Goal: Task Accomplishment & Management: Complete application form

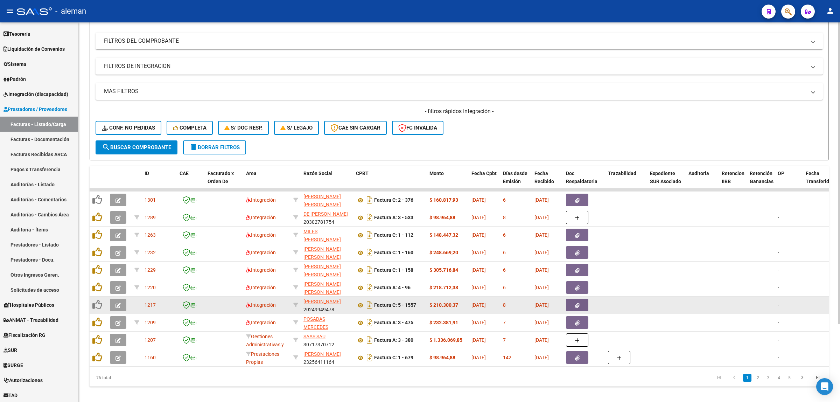
scroll to position [88, 0]
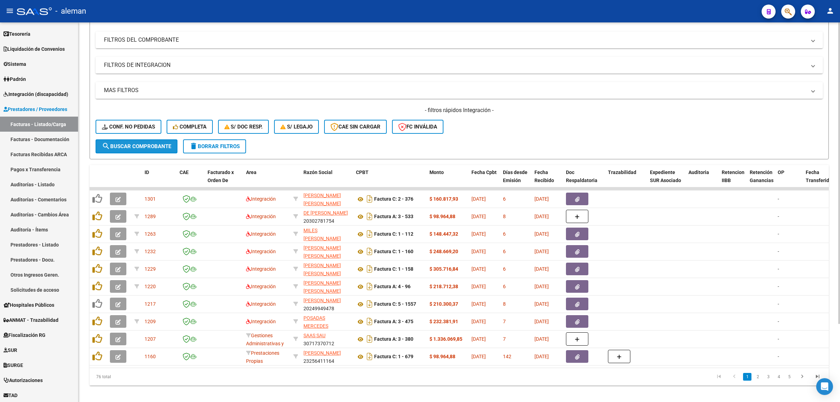
click at [139, 143] on span "search Buscar Comprobante" at bounding box center [136, 146] width 69 height 6
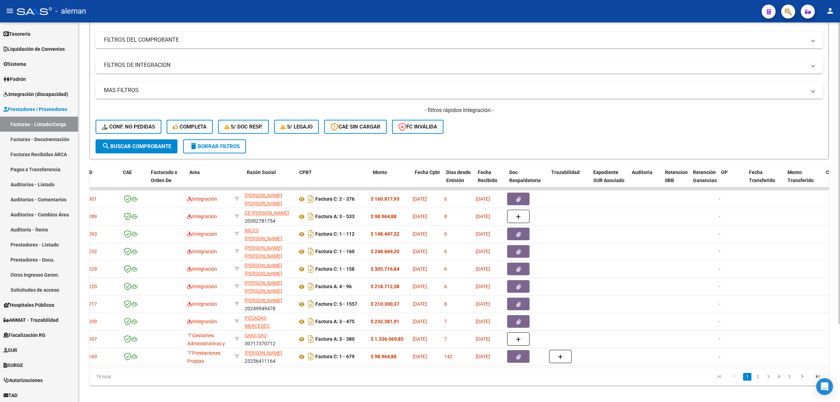
scroll to position [0, 20]
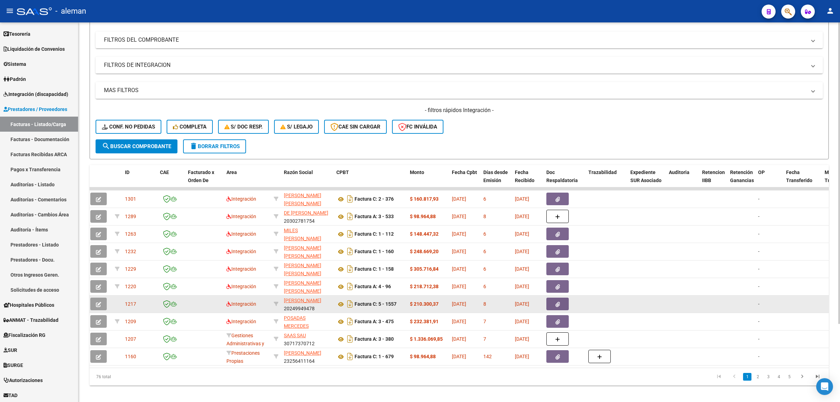
click at [656, 304] on div at bounding box center [647, 304] width 33 height 8
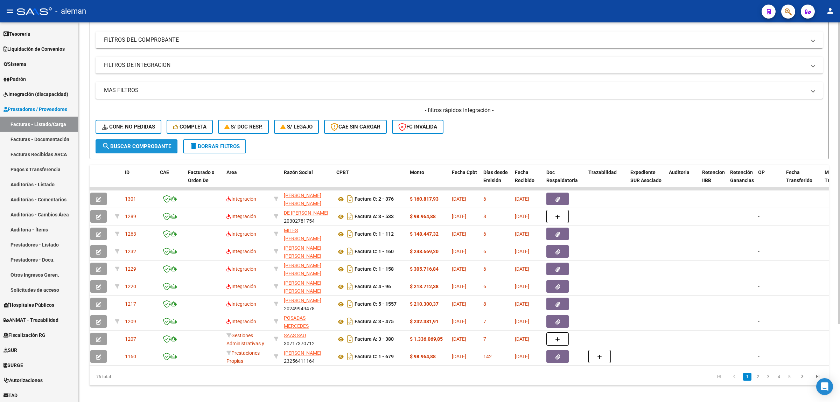
click at [146, 149] on button "search Buscar Comprobante" at bounding box center [137, 146] width 82 height 14
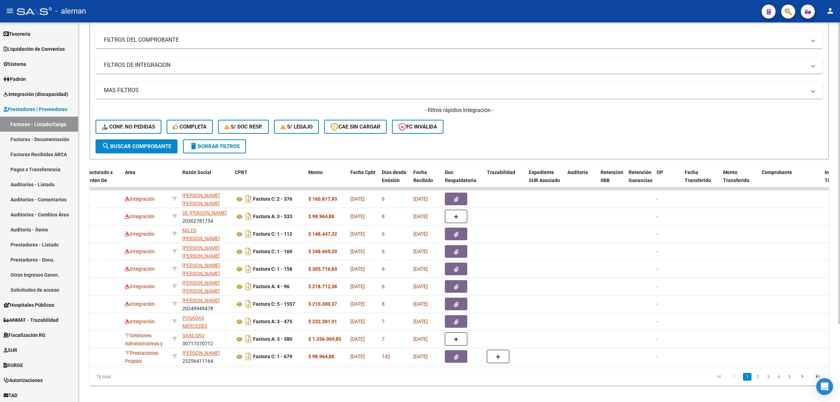
scroll to position [0, 123]
click at [759, 380] on link "2" at bounding box center [758, 377] width 8 height 8
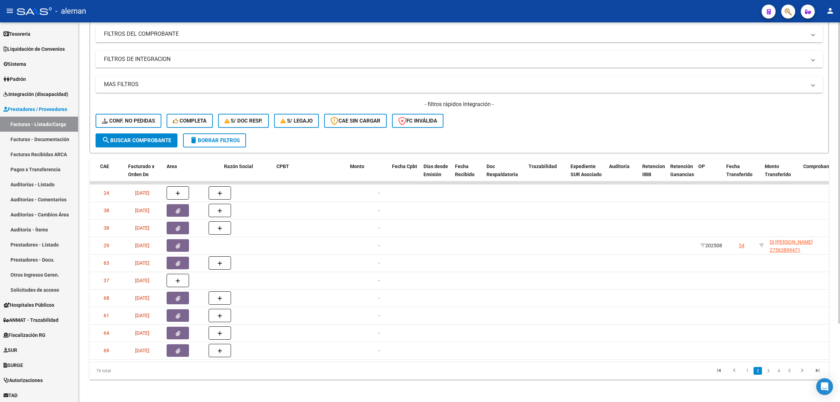
scroll to position [0, 0]
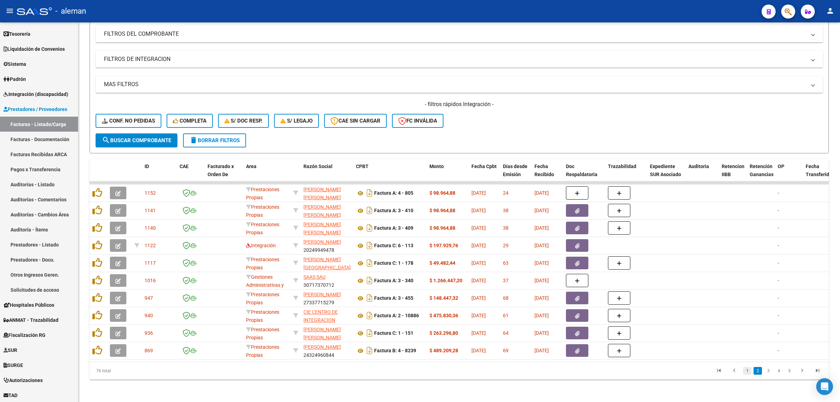
click at [748, 374] on link "1" at bounding box center [747, 371] width 8 height 8
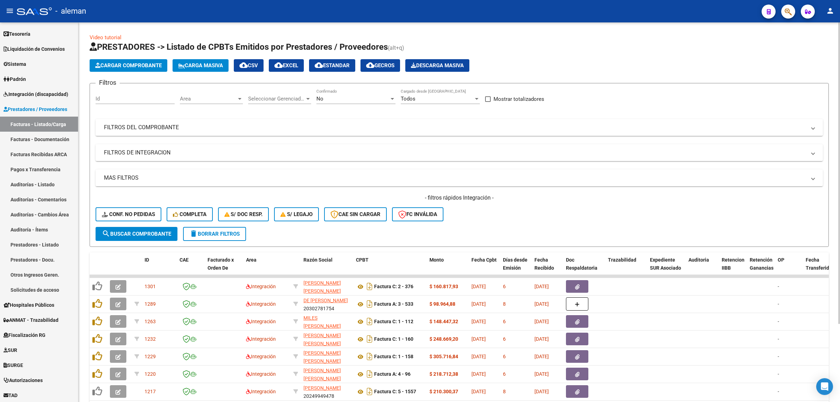
click at [238, 98] on div at bounding box center [240, 99] width 4 height 2
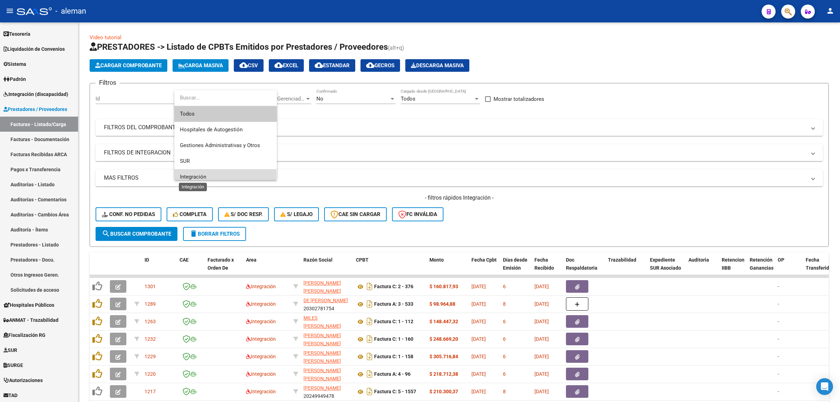
click at [191, 175] on span "Integración" at bounding box center [193, 177] width 26 height 6
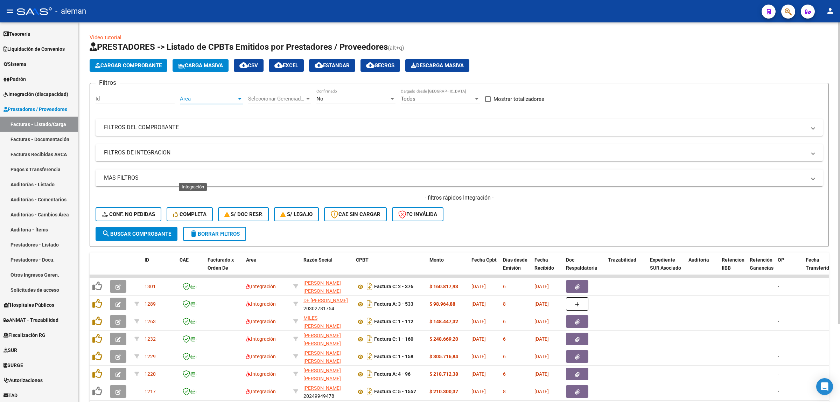
scroll to position [5, 0]
click at [147, 235] on span "search Buscar Comprobante" at bounding box center [136, 234] width 69 height 6
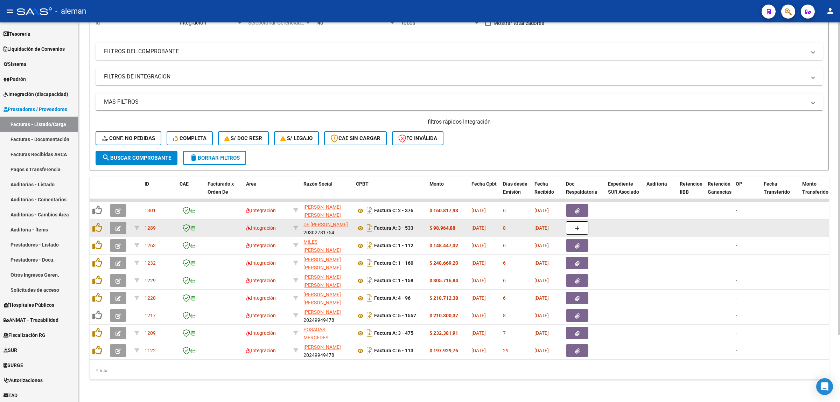
scroll to position [64, 0]
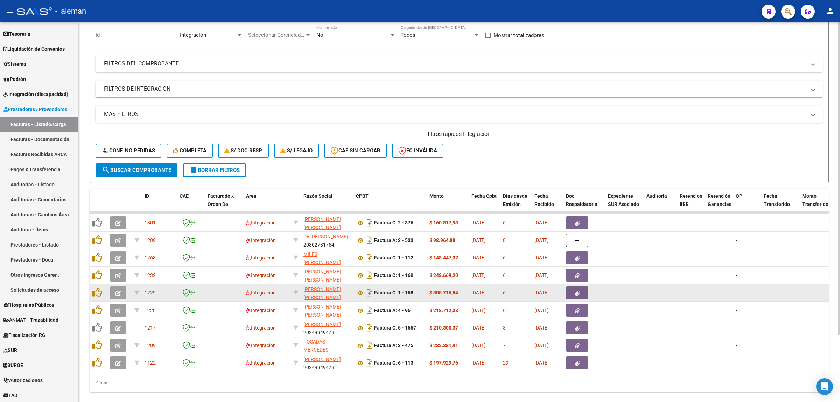
click at [635, 298] on datatable-body-cell at bounding box center [624, 292] width 39 height 17
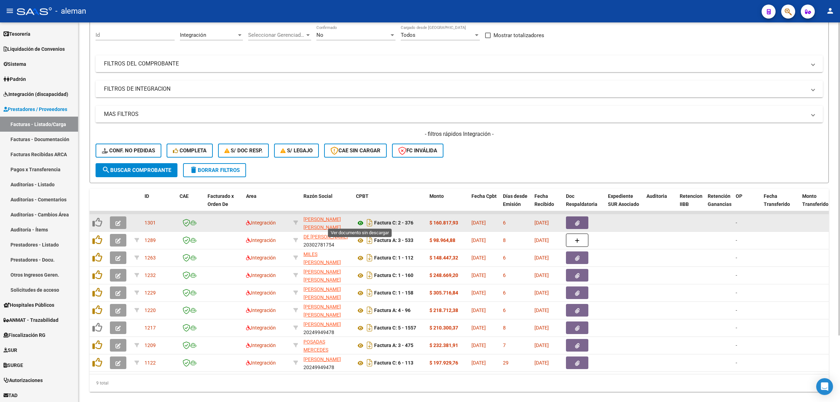
click at [360, 223] on icon at bounding box center [360, 223] width 9 height 8
click at [578, 222] on icon "button" at bounding box center [577, 223] width 5 height 5
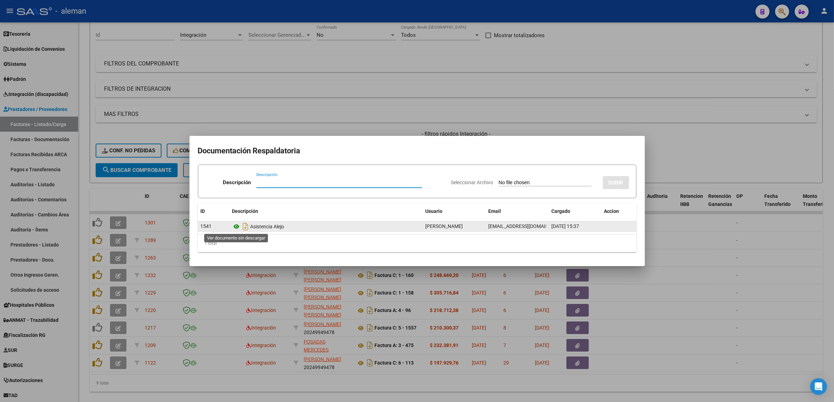
click at [239, 225] on icon at bounding box center [236, 226] width 9 height 8
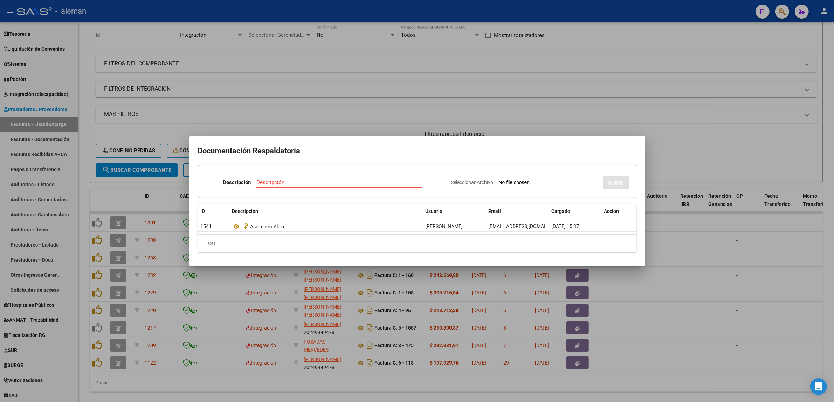
click at [659, 239] on div at bounding box center [417, 201] width 834 height 402
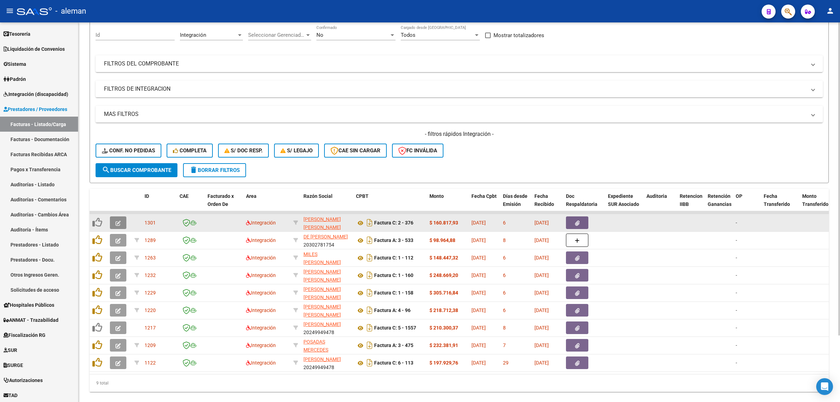
click at [113, 223] on button "button" at bounding box center [118, 222] width 16 height 13
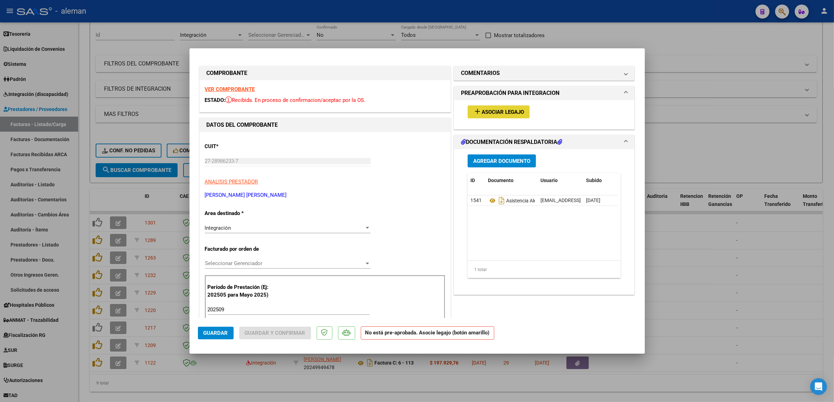
click at [519, 113] on span "Asociar Legajo" at bounding box center [502, 112] width 42 height 6
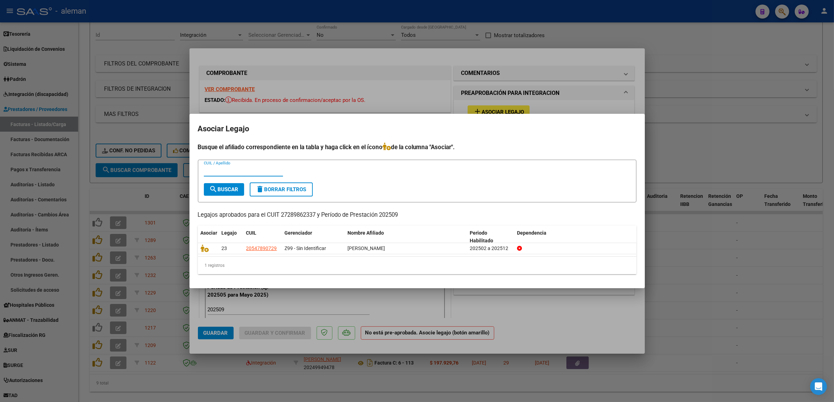
click at [674, 248] on div at bounding box center [417, 201] width 834 height 402
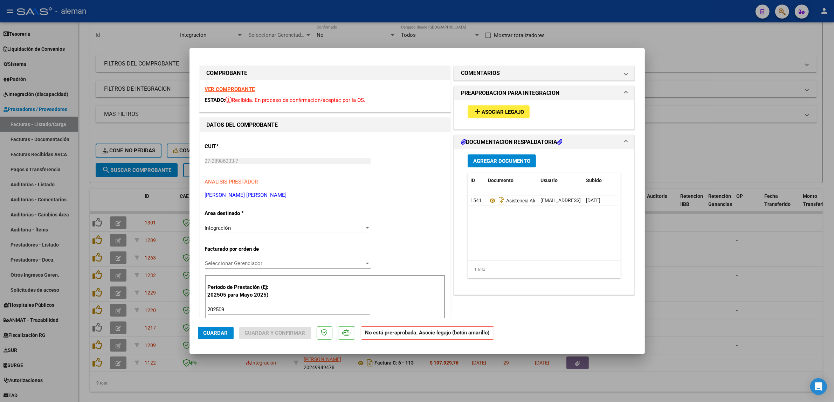
click at [700, 247] on div at bounding box center [417, 201] width 834 height 402
type input "$ 0,00"
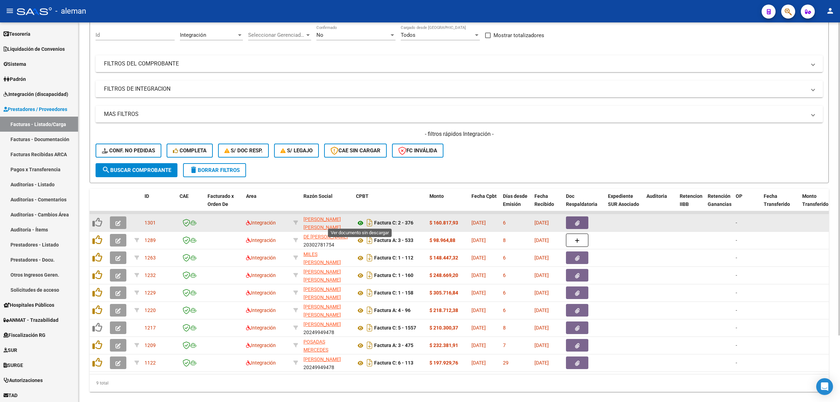
click at [362, 222] on icon at bounding box center [360, 223] width 9 height 8
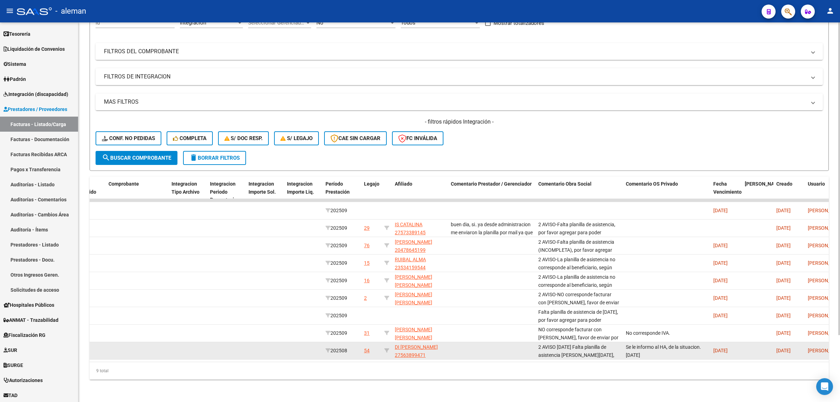
scroll to position [1, 0]
drag, startPoint x: 626, startPoint y: 342, endPoint x: 662, endPoint y: 349, distance: 36.4
click at [662, 349] on div "Se le informo al HA, de la situacion. [DATE]" at bounding box center [667, 350] width 82 height 15
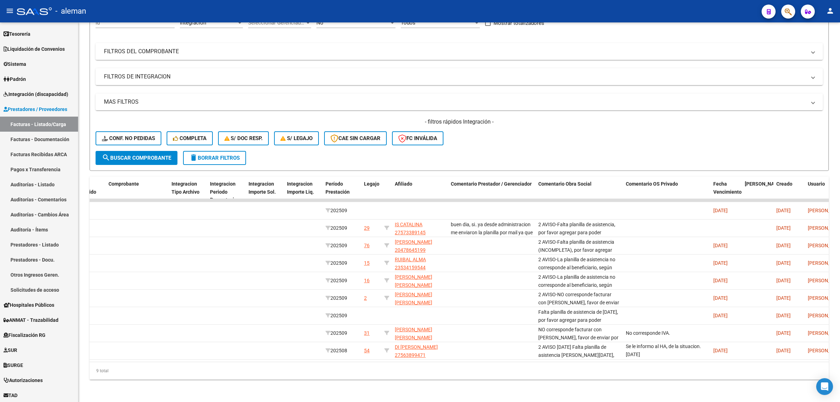
click at [603, 368] on div "9 total" at bounding box center [459, 371] width 739 height 18
click at [553, 368] on div "9 total" at bounding box center [459, 371] width 739 height 18
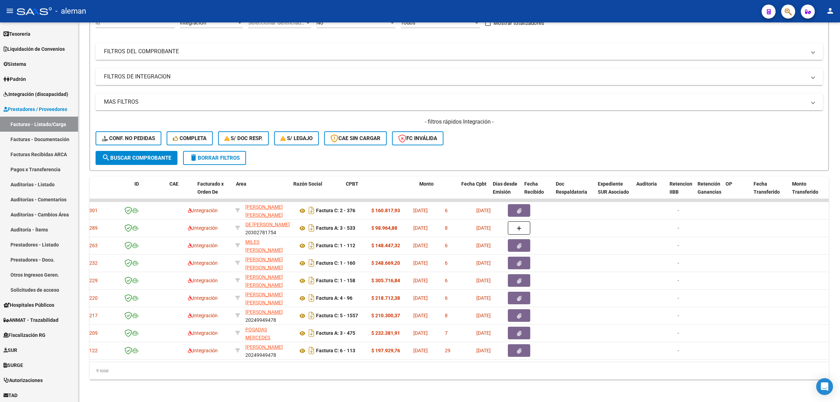
scroll to position [0, 10]
